Goal: Check status: Check status

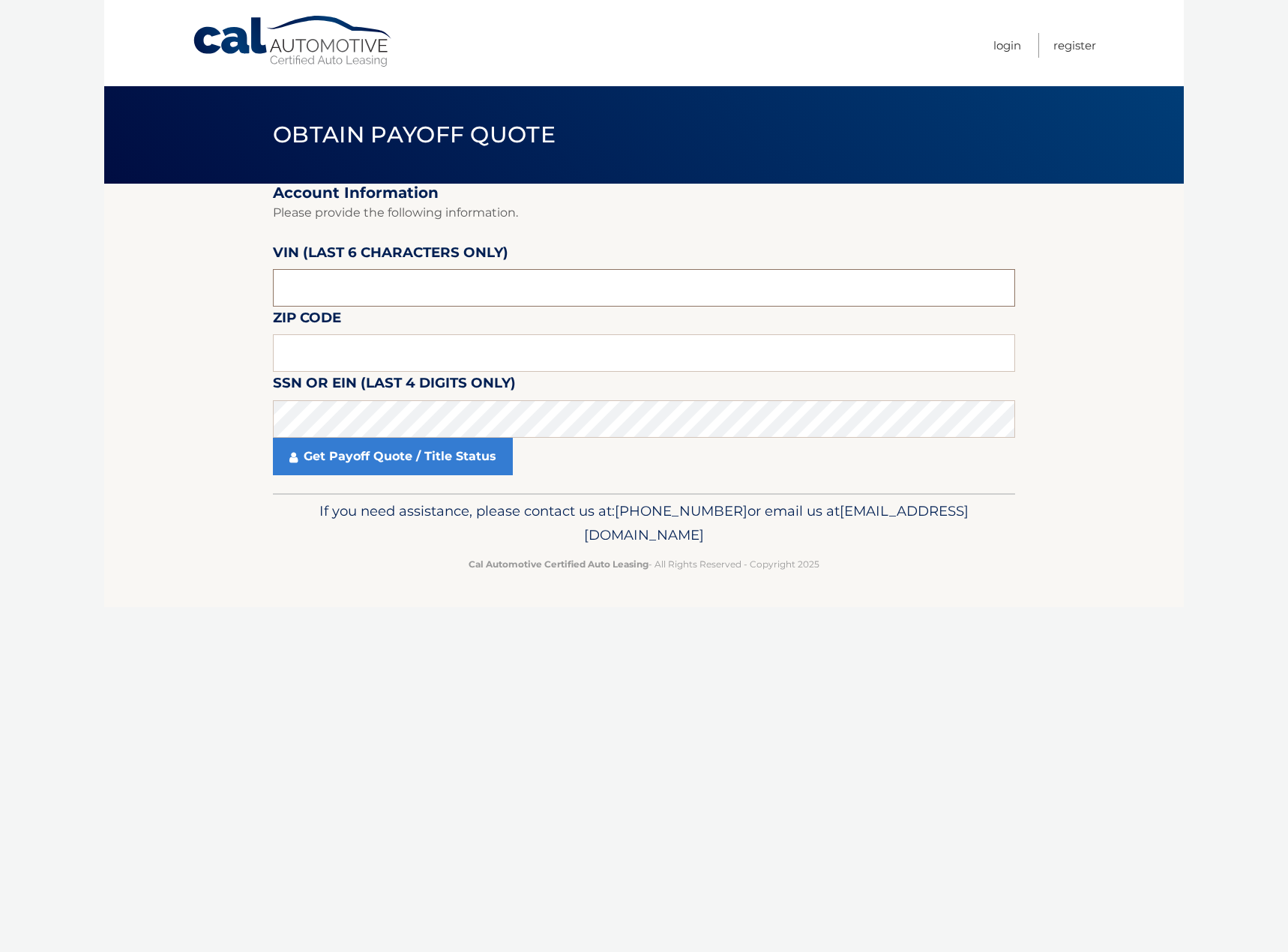
click at [362, 281] on input "text" at bounding box center [644, 288] width 743 height 38
click at [315, 349] on input "text" at bounding box center [644, 353] width 743 height 38
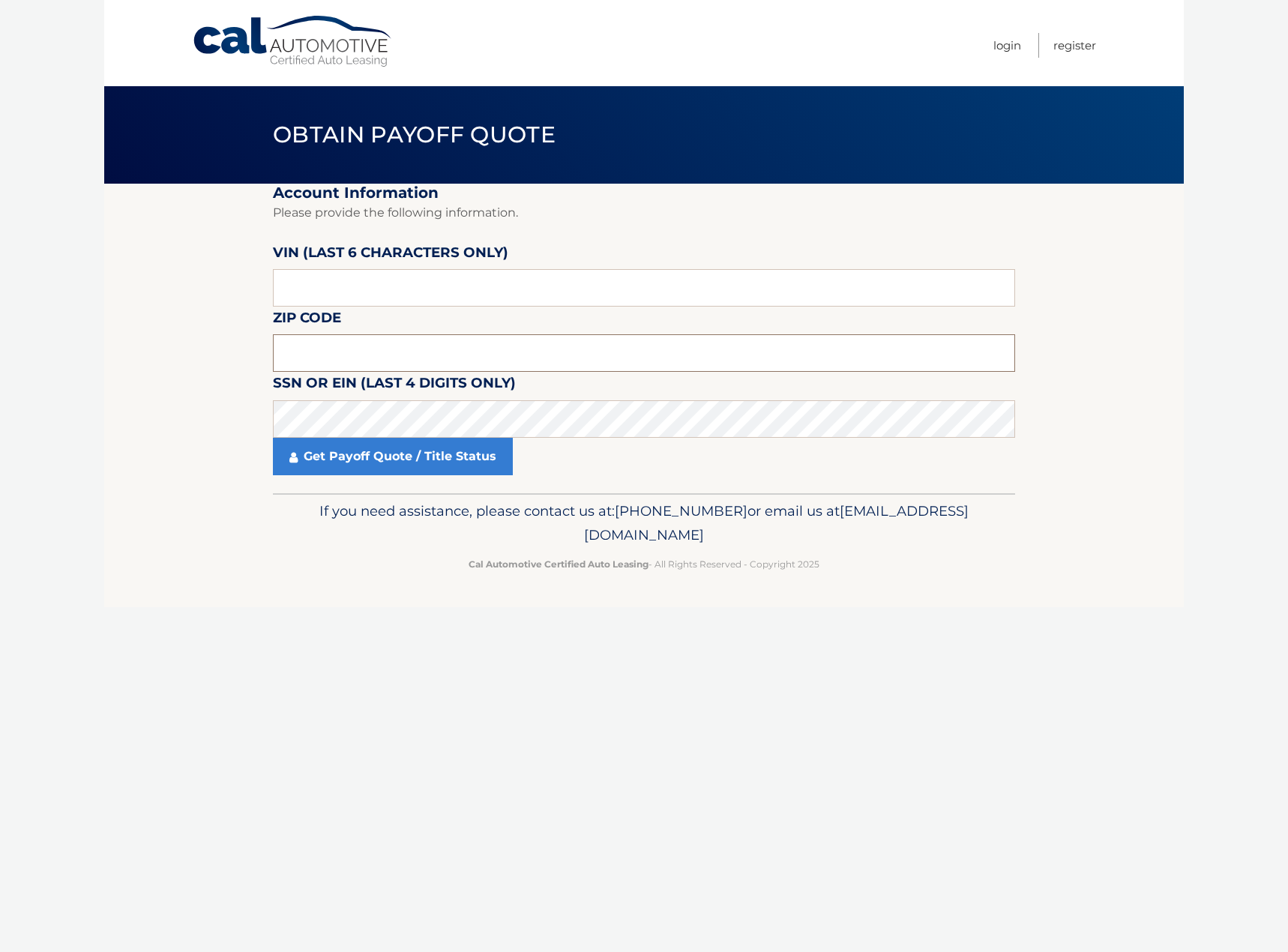
click at [412, 345] on input "text" at bounding box center [644, 353] width 743 height 38
click at [307, 339] on input "text" at bounding box center [644, 353] width 743 height 38
type input "33324"
click at [326, 292] on input "text" at bounding box center [644, 288] width 743 height 38
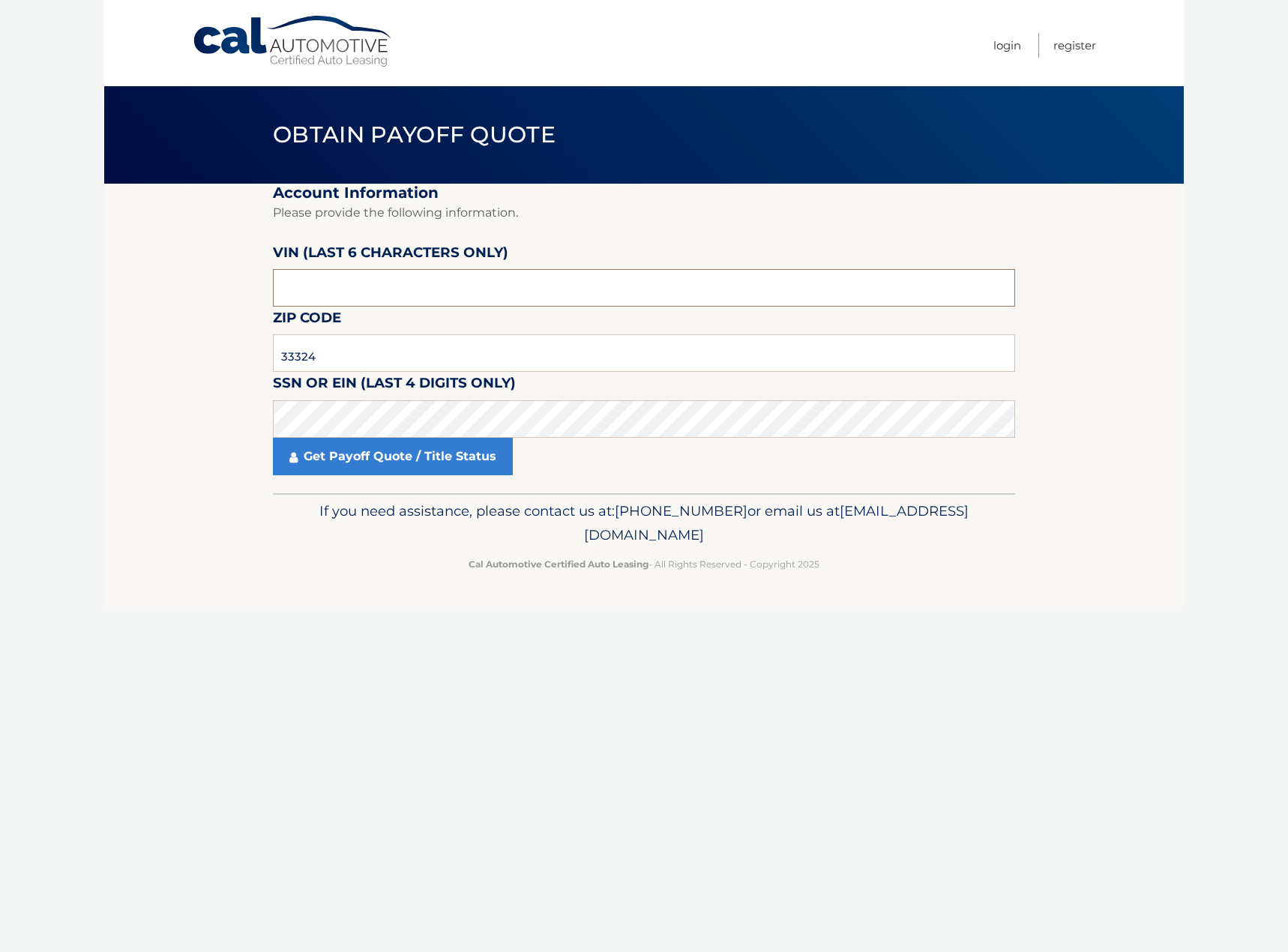
click at [341, 286] on input "text" at bounding box center [644, 288] width 743 height 38
click at [304, 285] on input "text" at bounding box center [644, 288] width 743 height 38
type input "703775"
click at [406, 461] on link "Get Payoff Quote / Title Status" at bounding box center [393, 457] width 240 height 38
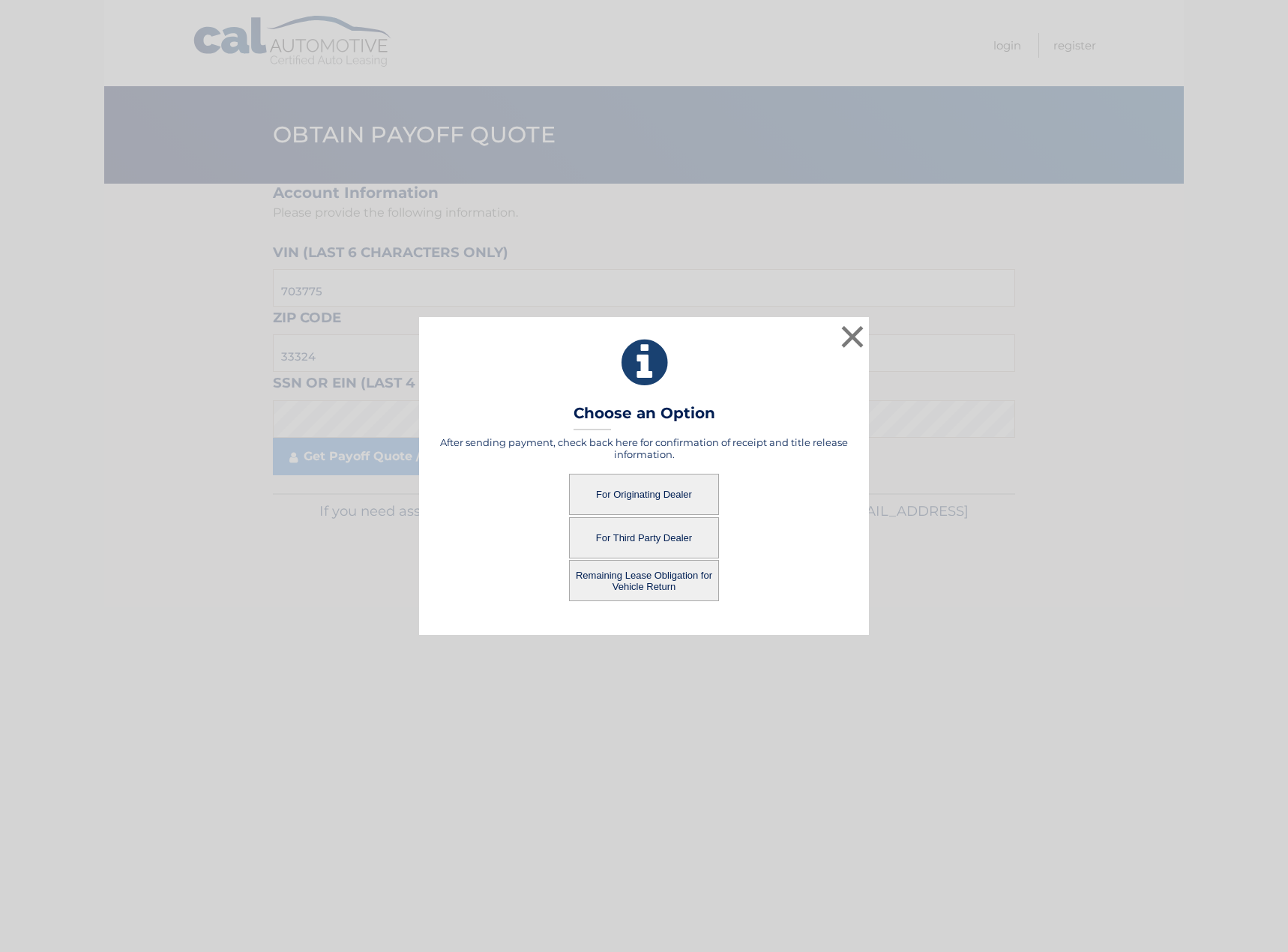
click at [659, 492] on button "For Originating Dealer" at bounding box center [644, 495] width 150 height 42
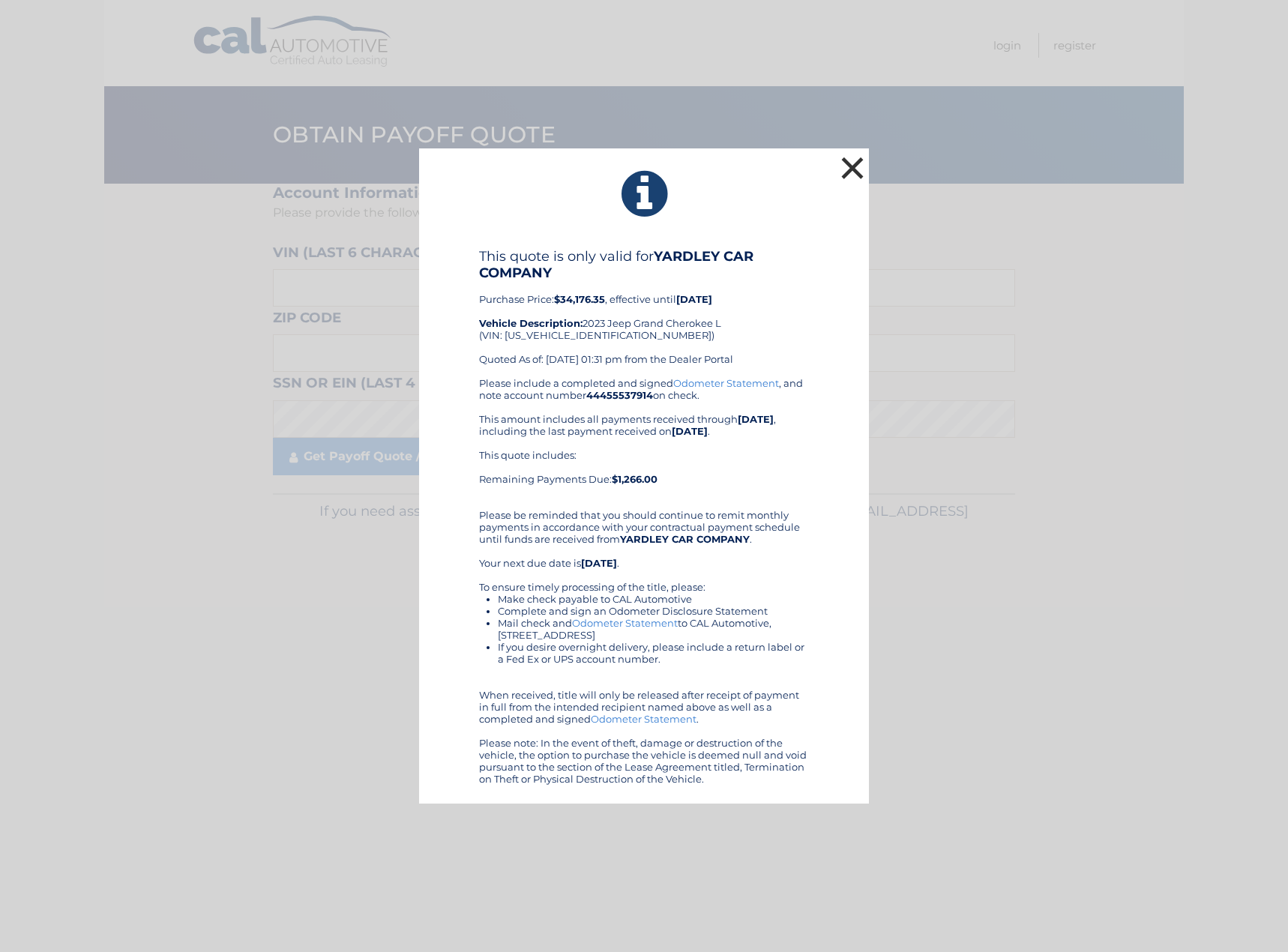
click at [858, 178] on button "×" at bounding box center [853, 168] width 30 height 30
